Goal: Information Seeking & Learning: Learn about a topic

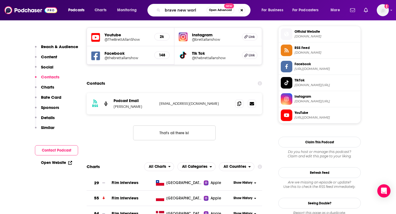
type input "brave new world"
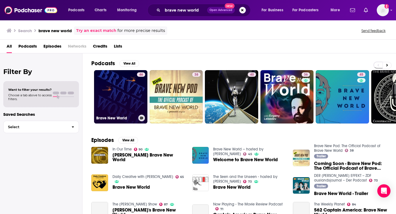
click at [120, 92] on link "46 Brave New World" at bounding box center [120, 96] width 53 height 53
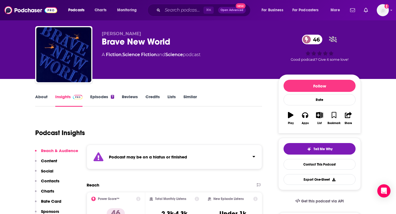
scroll to position [13, 0]
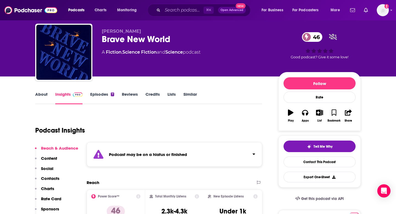
click at [44, 93] on link "About" at bounding box center [41, 98] width 12 height 13
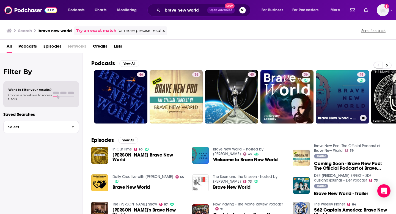
click at [325, 90] on link "45 Brave New World -- hosted by [PERSON_NAME]" at bounding box center [342, 96] width 53 height 53
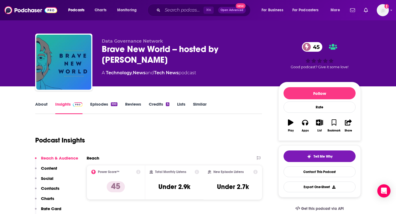
scroll to position [5, 0]
